Goal: Transaction & Acquisition: Purchase product/service

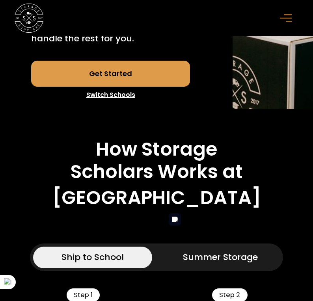
scroll to position [189, 0]
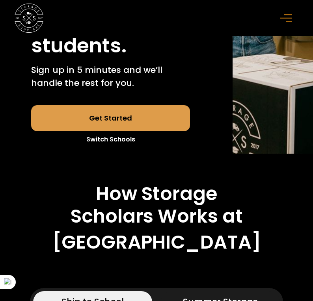
click at [101, 131] on link "Get Started" at bounding box center [110, 118] width 159 height 26
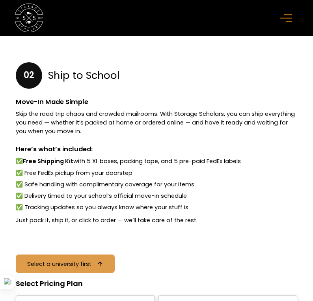
scroll to position [1116, 0]
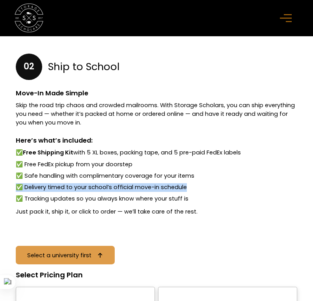
drag, startPoint x: 194, startPoint y: 172, endPoint x: 172, endPoint y: 187, distance: 26.3
click at [172, 186] on ul "✅ Free Shipping Kit with 5 XL boxes, packing tape, and 5 pre-paid FedEx labels …" at bounding box center [157, 177] width 282 height 56
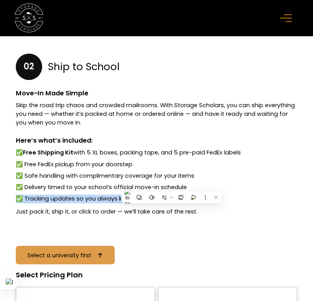
click at [193, 185] on ul "✅ Free Shipping Kit with 5 XL boxes, packing tape, and 5 pre-paid FedEx labels …" at bounding box center [157, 177] width 282 height 56
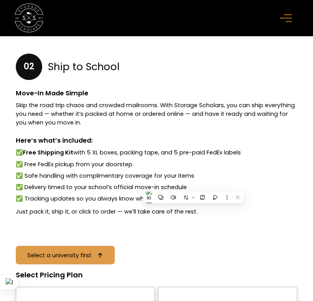
click at [194, 183] on li "✅ Delivery timed to your school’s official move-in schedule" at bounding box center [157, 187] width 282 height 9
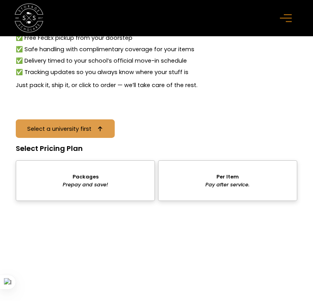
scroll to position [1284, 0]
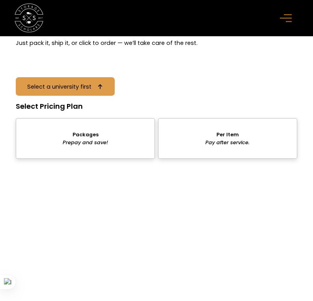
click at [219, 133] on div "sts" at bounding box center [228, 138] width 140 height 41
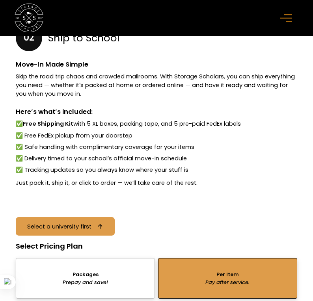
scroll to position [1237, 0]
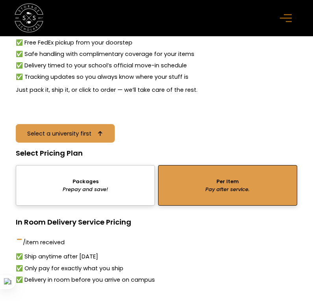
click at [103, 172] on div "sts" at bounding box center [86, 185] width 140 height 41
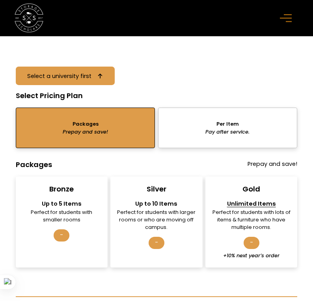
scroll to position [1310, 0]
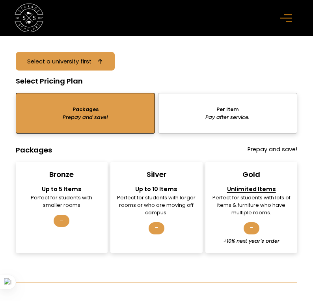
click at [246, 241] on div "Gold Unlimited Items Perfect for students with lots of items & furniture who ha…" at bounding box center [251, 207] width 92 height 91
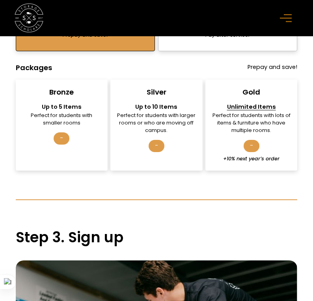
scroll to position [1393, 0]
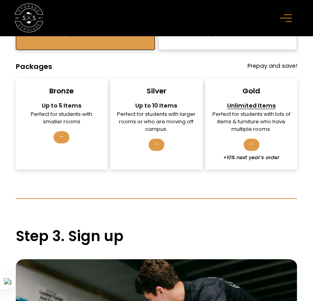
click at [160, 86] on div "Silver" at bounding box center [157, 90] width 20 height 9
click at [161, 139] on div "-" at bounding box center [157, 145] width 16 height 12
click at [157, 139] on div "-" at bounding box center [157, 145] width 16 height 12
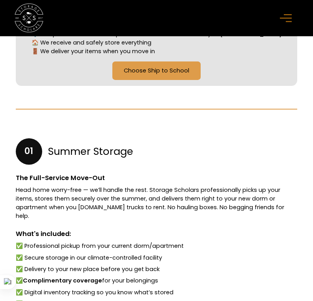
scroll to position [0, 0]
